Goal: Transaction & Acquisition: Purchase product/service

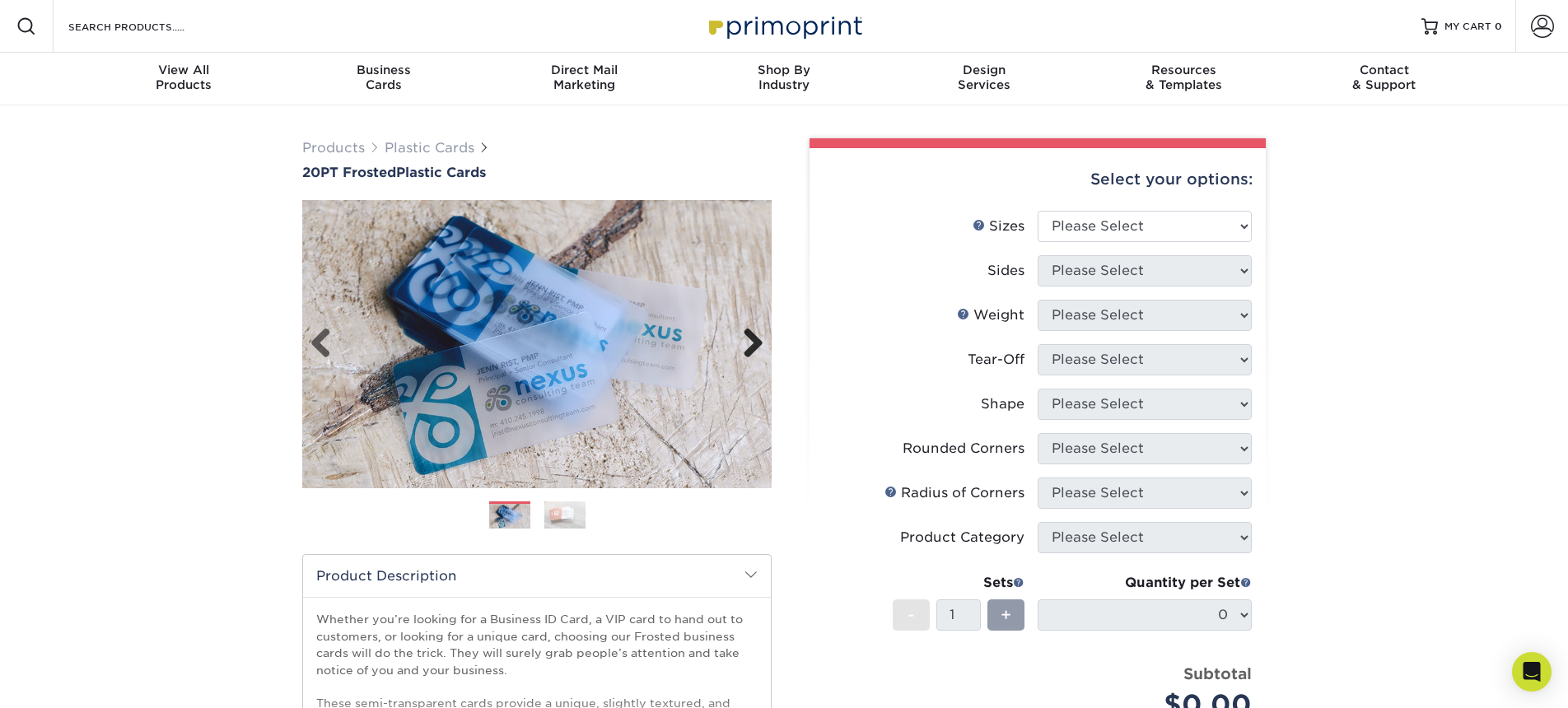
click at [753, 348] on link "Next" at bounding box center [746, 344] width 33 height 33
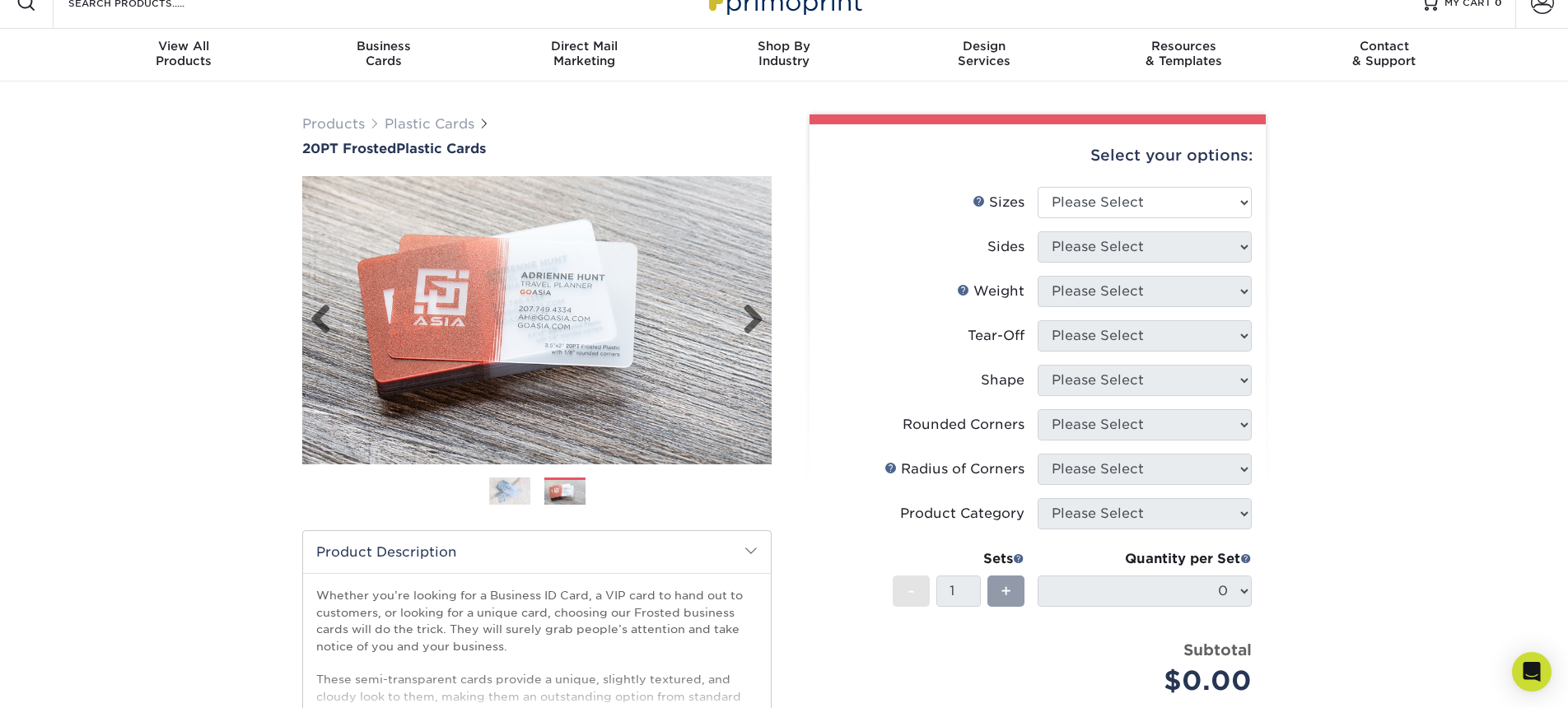
scroll to position [24, 0]
click at [757, 318] on link "Next" at bounding box center [746, 320] width 33 height 33
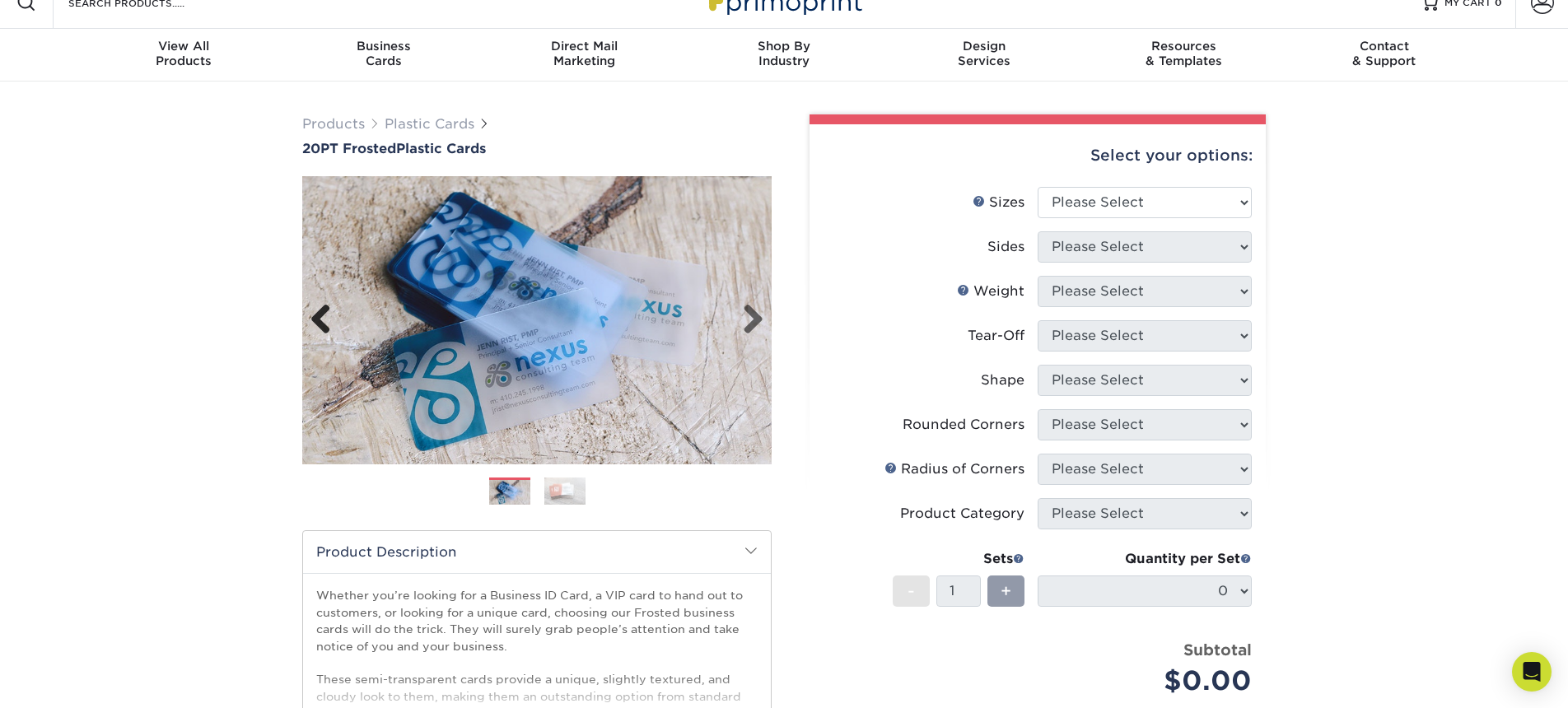
click at [315, 319] on link "Previous" at bounding box center [327, 320] width 33 height 33
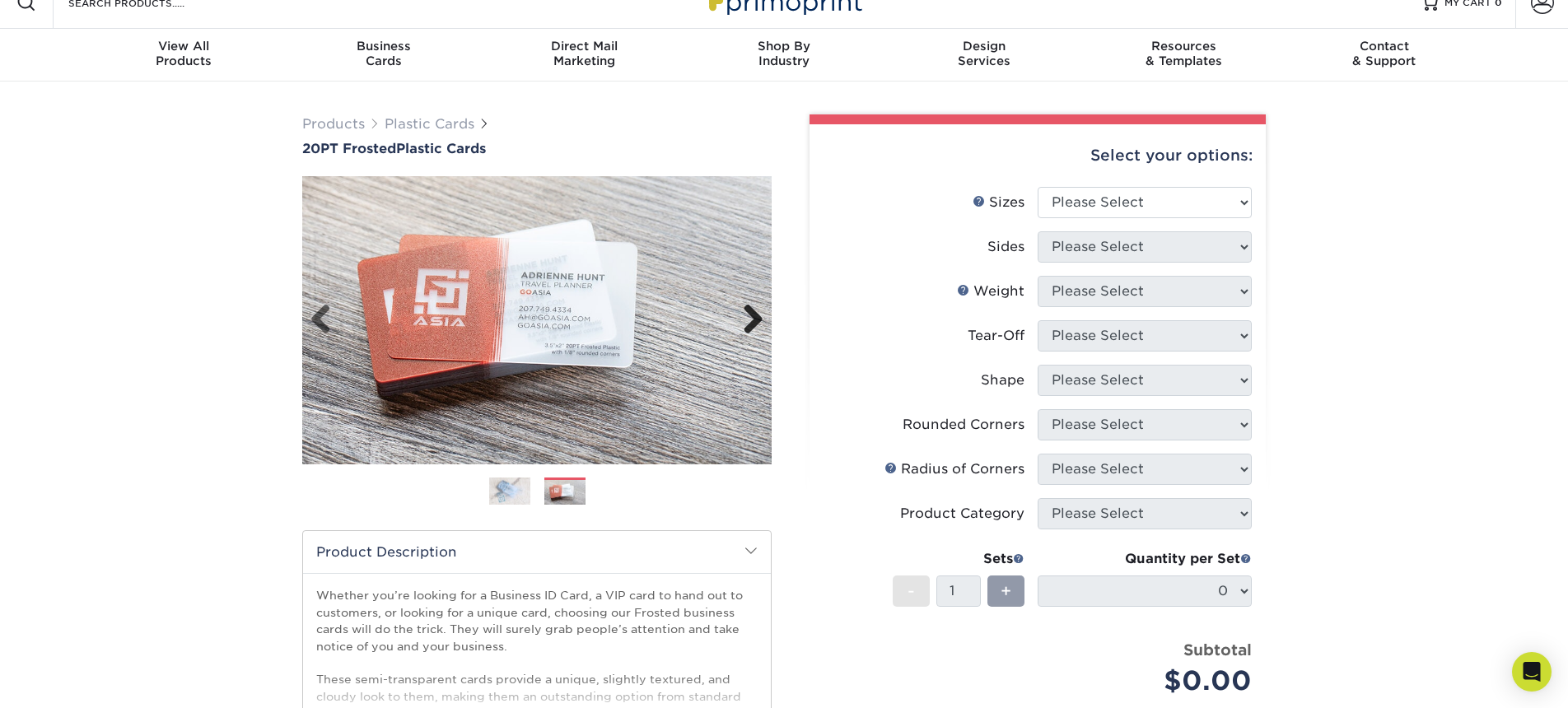
click at [762, 318] on link "Next" at bounding box center [746, 320] width 33 height 33
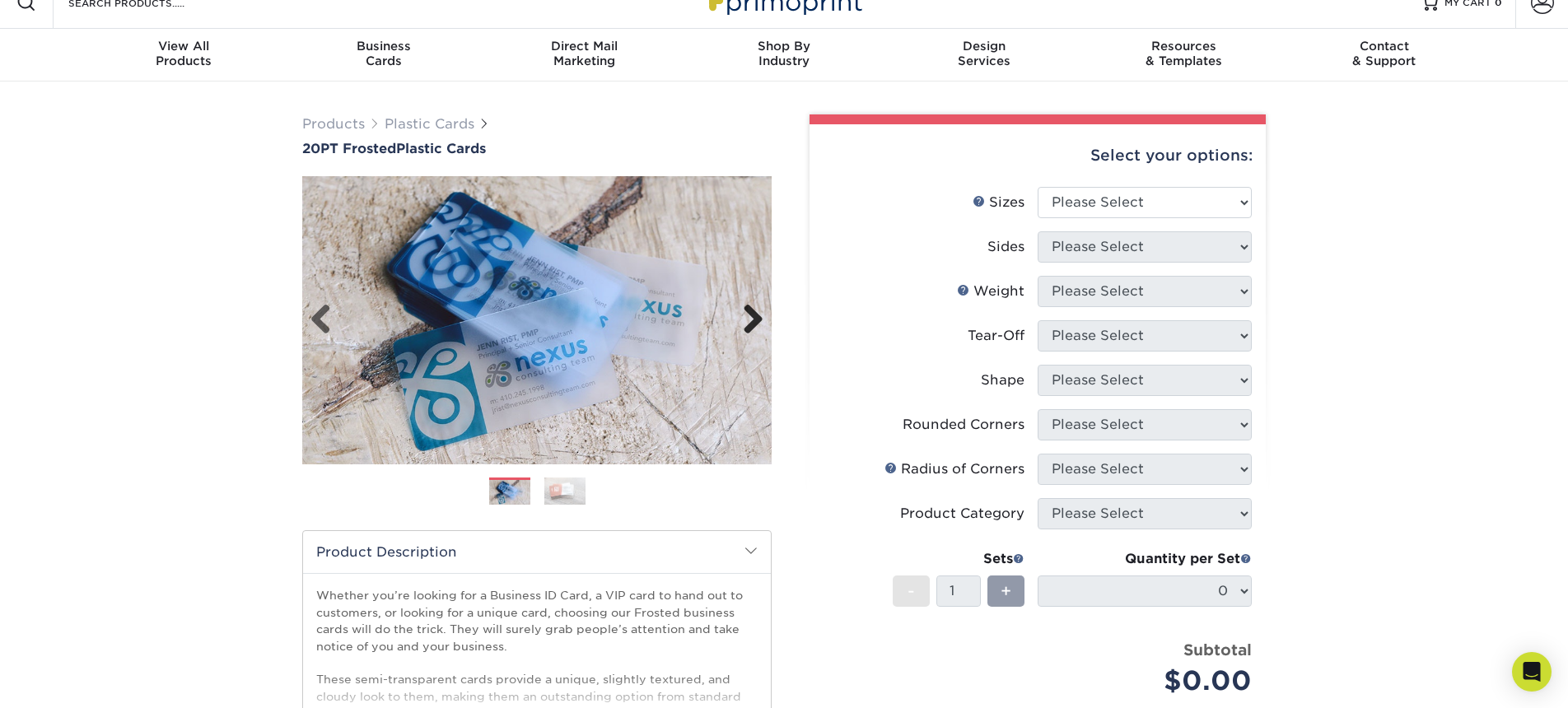
click at [762, 318] on link "Next" at bounding box center [746, 320] width 33 height 33
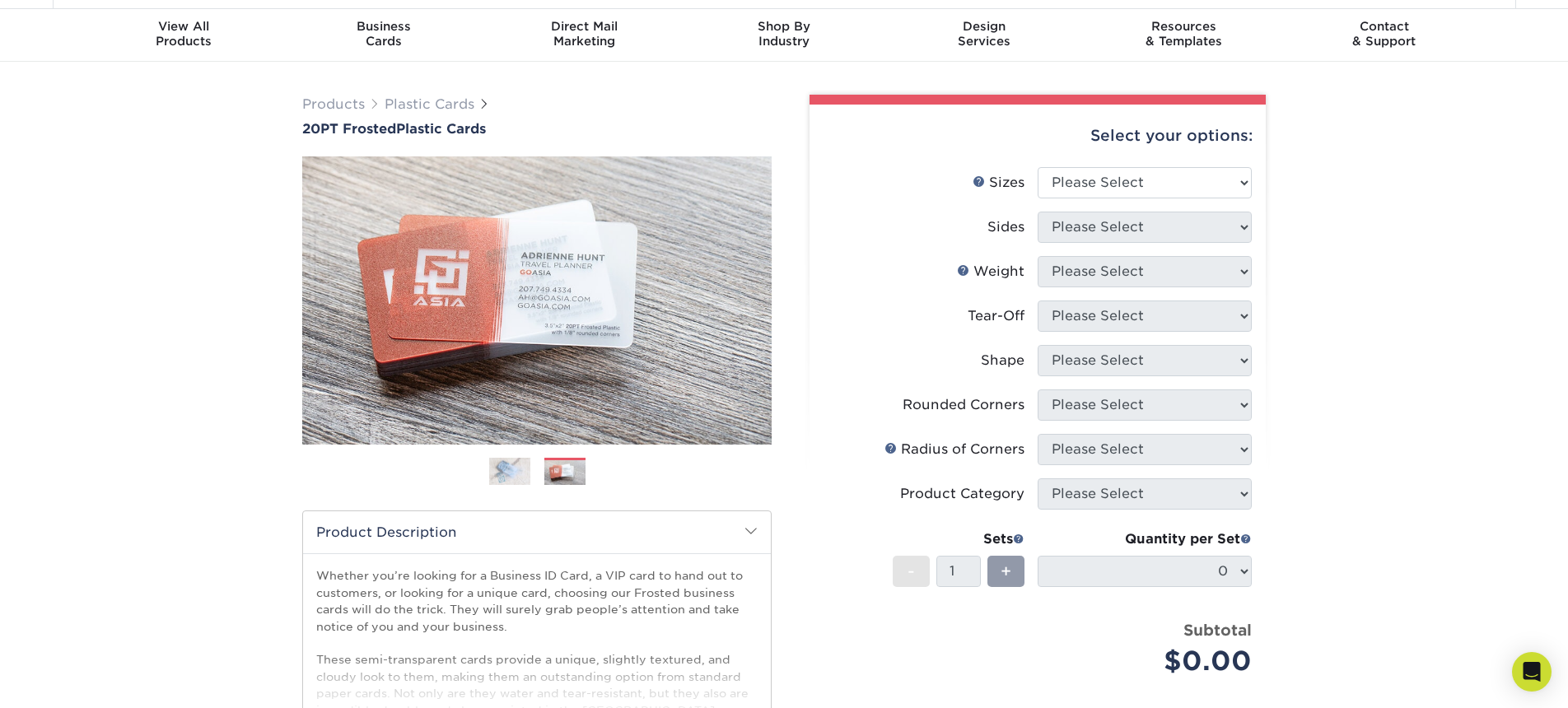
scroll to position [65, 0]
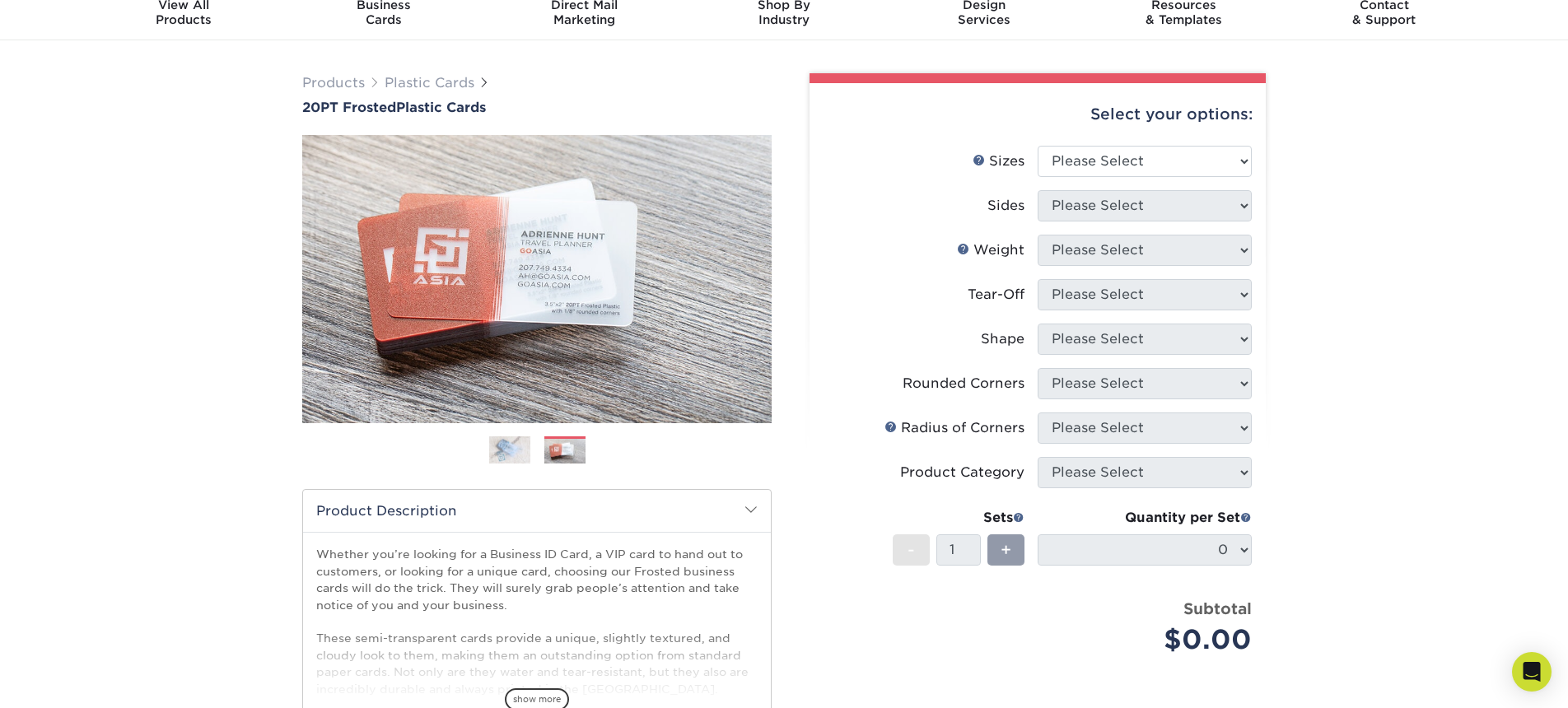
click at [1202, 221] on li "Sides Please Select" at bounding box center [1037, 213] width 428 height 44
click at [1164, 150] on select "Please Select 2" x 3.5" 2" x 8" 2.12" x 3.375" 2.5" x 2.5" 4.25" x 6"" at bounding box center [1145, 161] width 214 height 32
select select "2.00x3.50"
click at [1038, 145] on select "Please Select 2" x 3.5" 2" x 8" 2.12" x 3.375" 2.5" x 2.5" 4.25" x 6"" at bounding box center [1145, 161] width 214 height 32
click at [1183, 235] on select "Please Select 20PTFR" at bounding box center [1145, 251] width 214 height 32
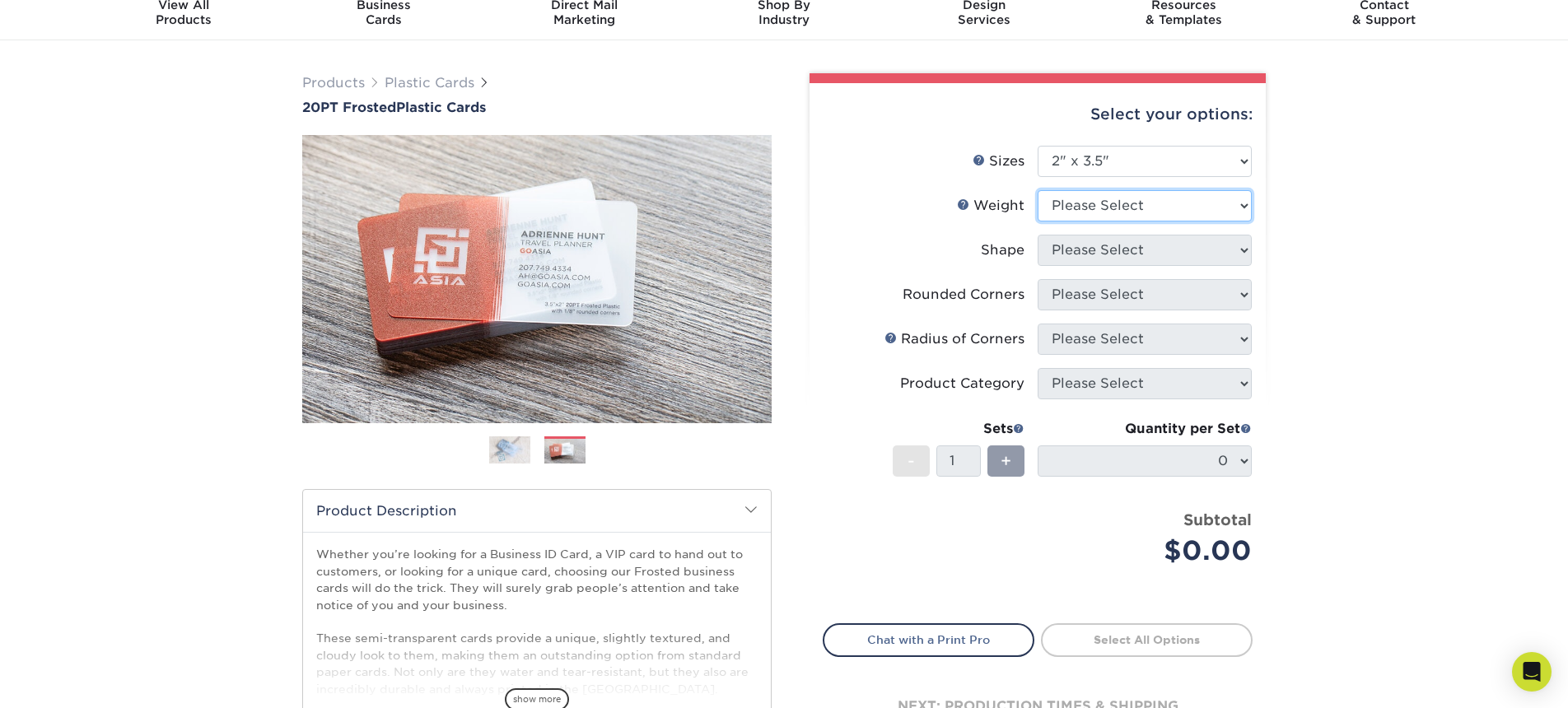
select select "20PT Frosted Plastic"
click at [1038, 191] on select "Please Select 20PT Frosted Plastic 20PT Frosted Plastic" at bounding box center [1145, 206] width 214 height 32
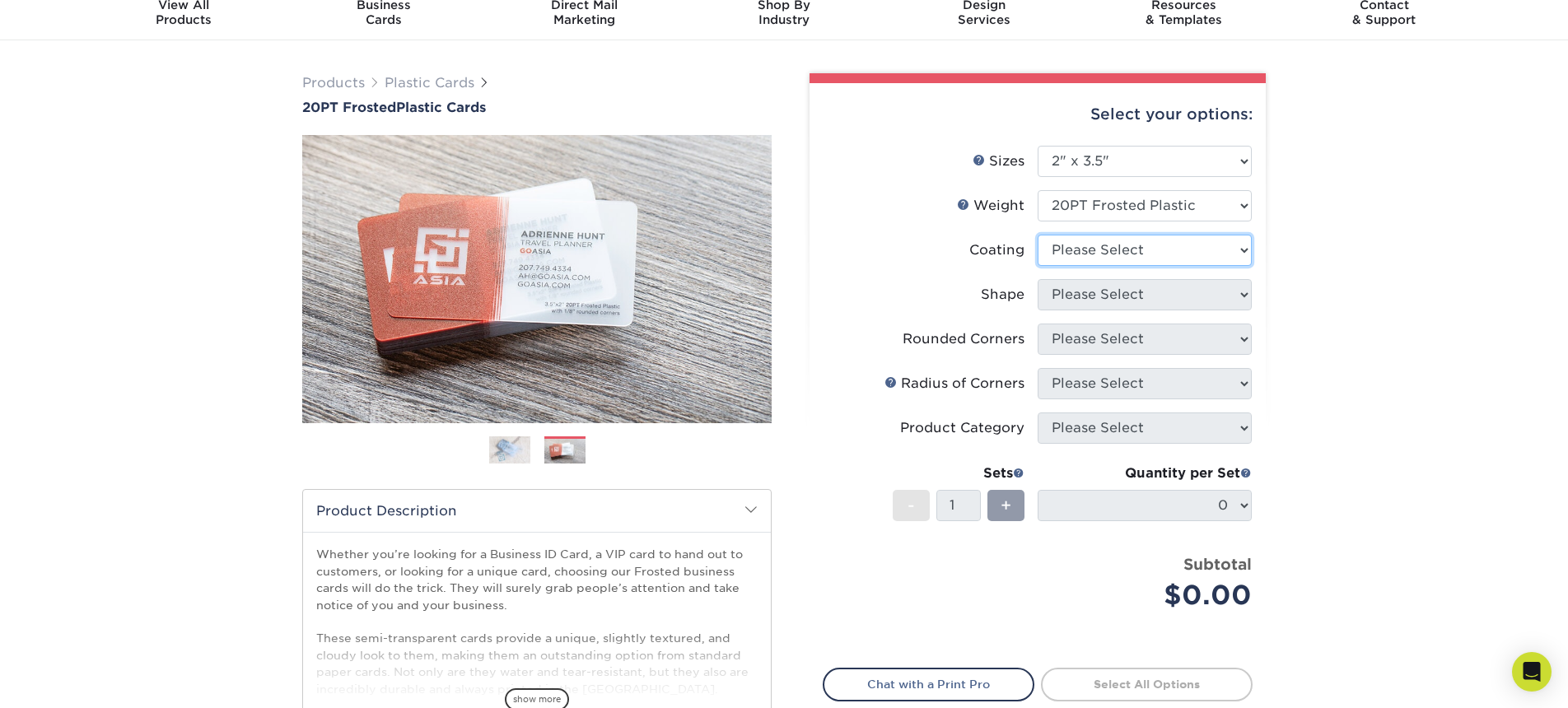
click at [1153, 264] on select at bounding box center [1145, 251] width 214 height 32
click at [1150, 254] on select at bounding box center [1145, 251] width 214 height 32
select select "3e7618de-abca-4bda-9f97-8b9129e913d8"
click at [1038, 235] on select at bounding box center [1145, 251] width 214 height 32
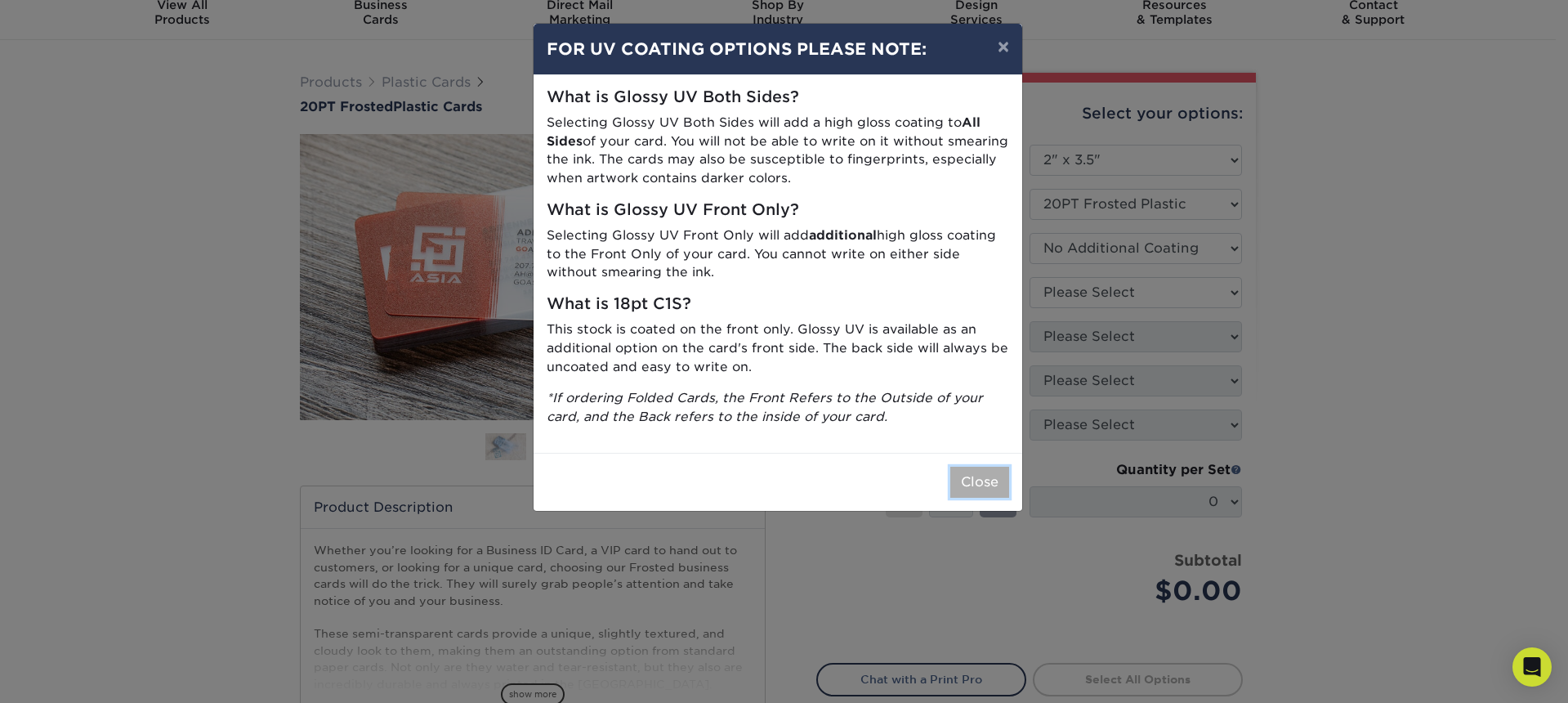
click at [981, 485] on button "Close" at bounding box center [979, 482] width 59 height 31
